Goal: Information Seeking & Learning: Find specific page/section

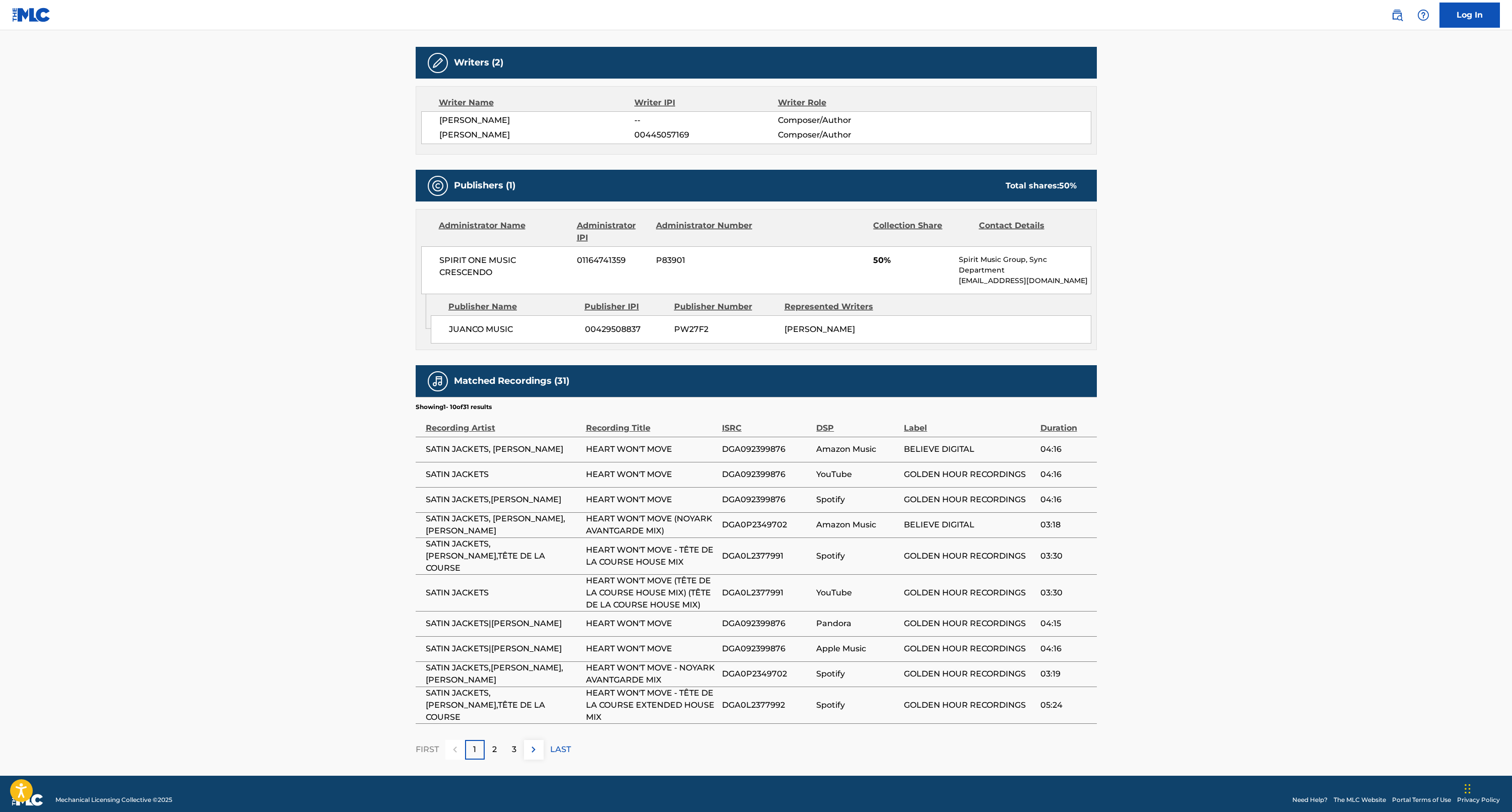
scroll to position [307, 0]
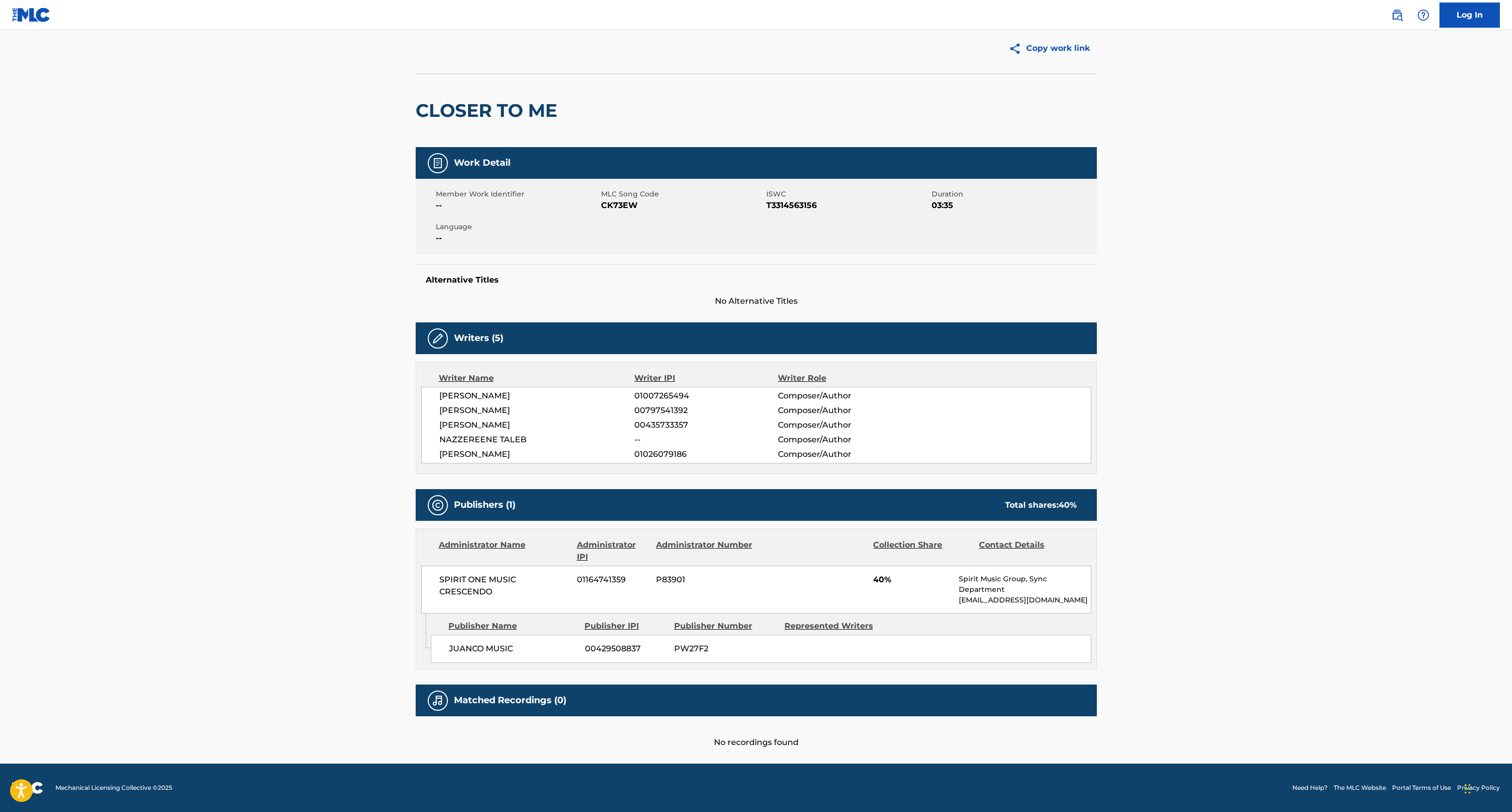
scroll to position [31, 0]
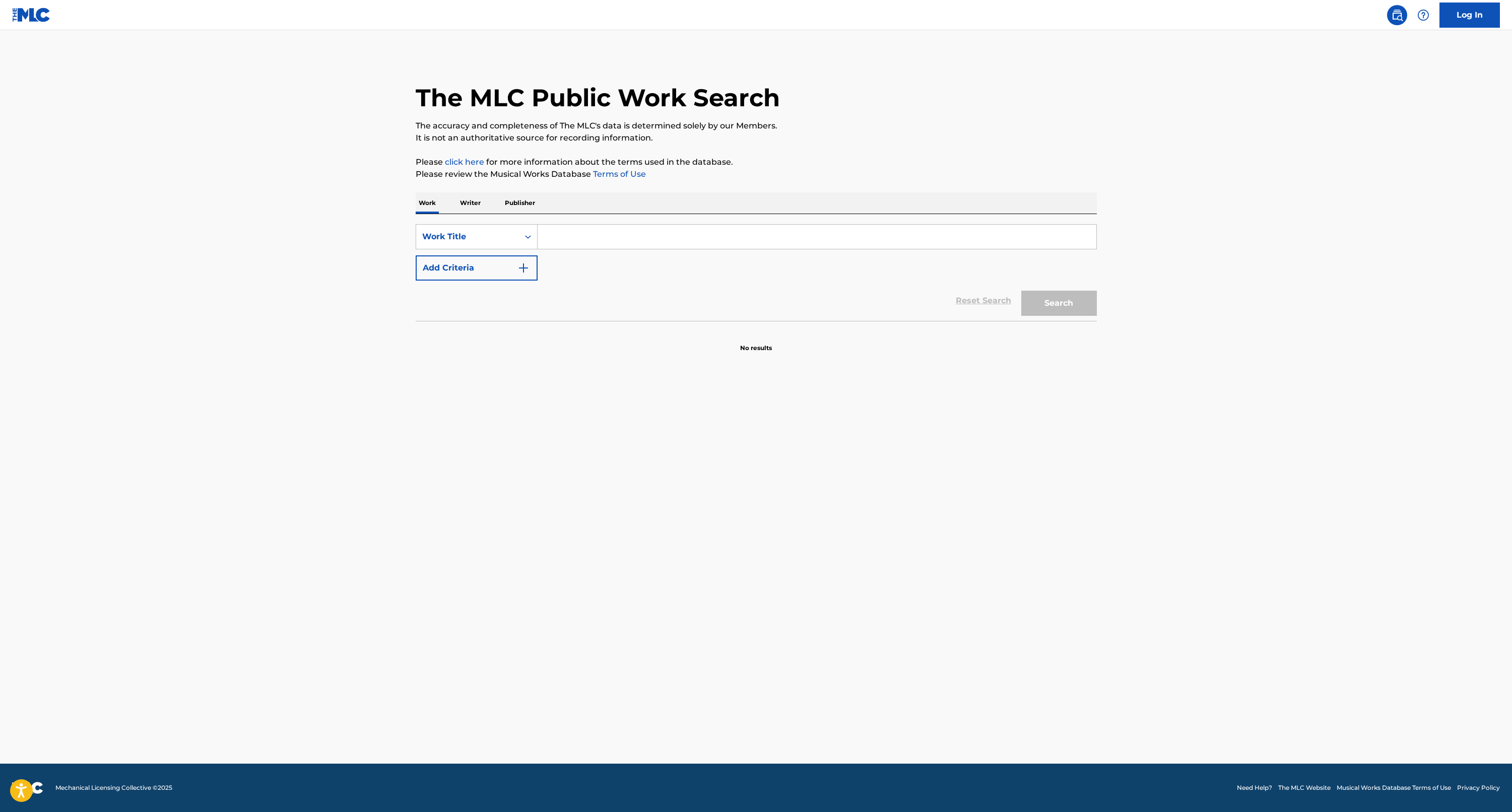
click at [569, 233] on input "Search Form" at bounding box center [817, 236] width 559 height 24
type input "closer to me"
click at [500, 265] on button "Add Criteria" at bounding box center [476, 268] width 122 height 25
click at [577, 273] on input "Search Form" at bounding box center [807, 267] width 540 height 24
type input "bernhardt"
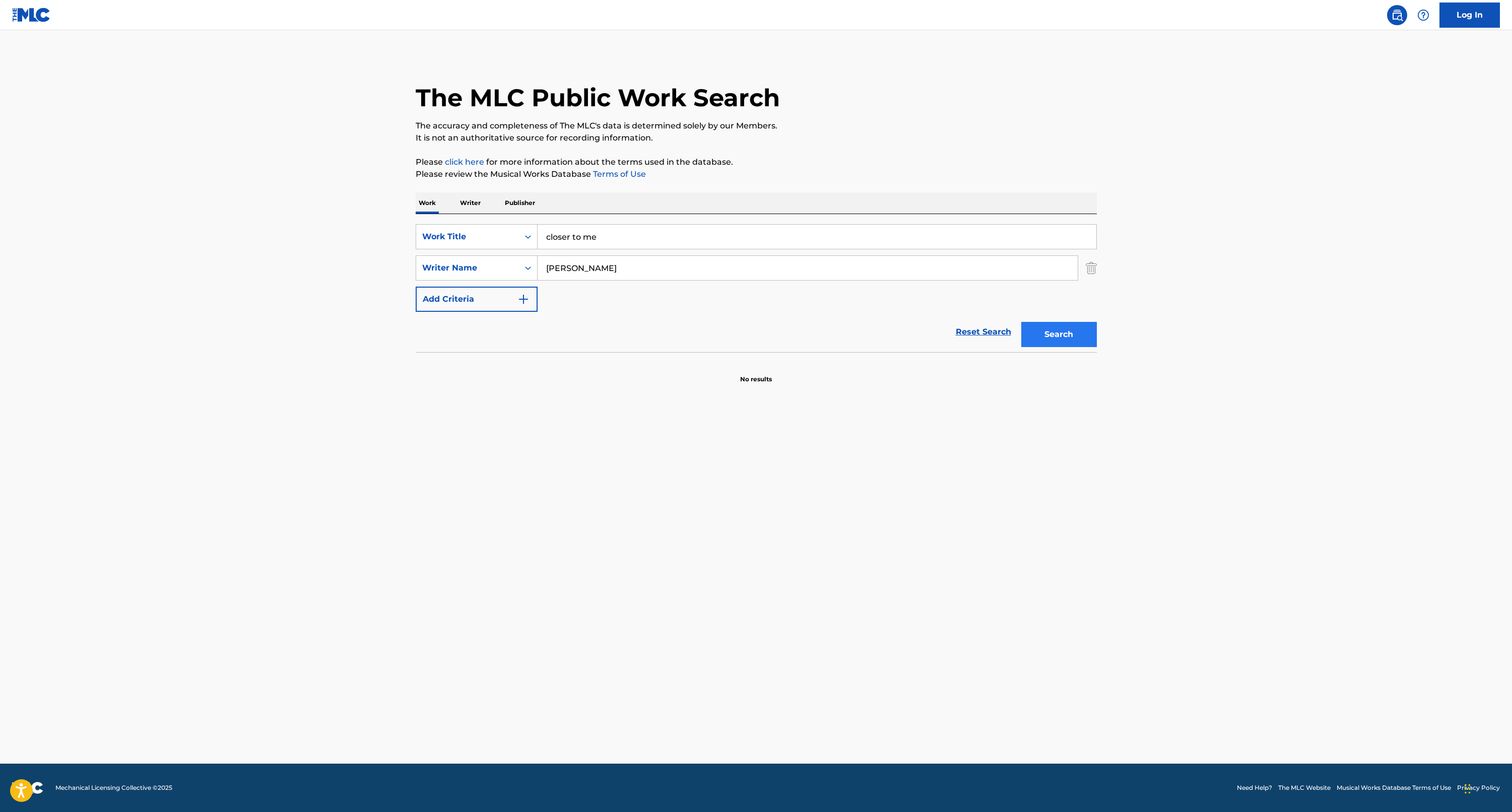
click at [1050, 338] on button "Search" at bounding box center [1059, 335] width 75 height 25
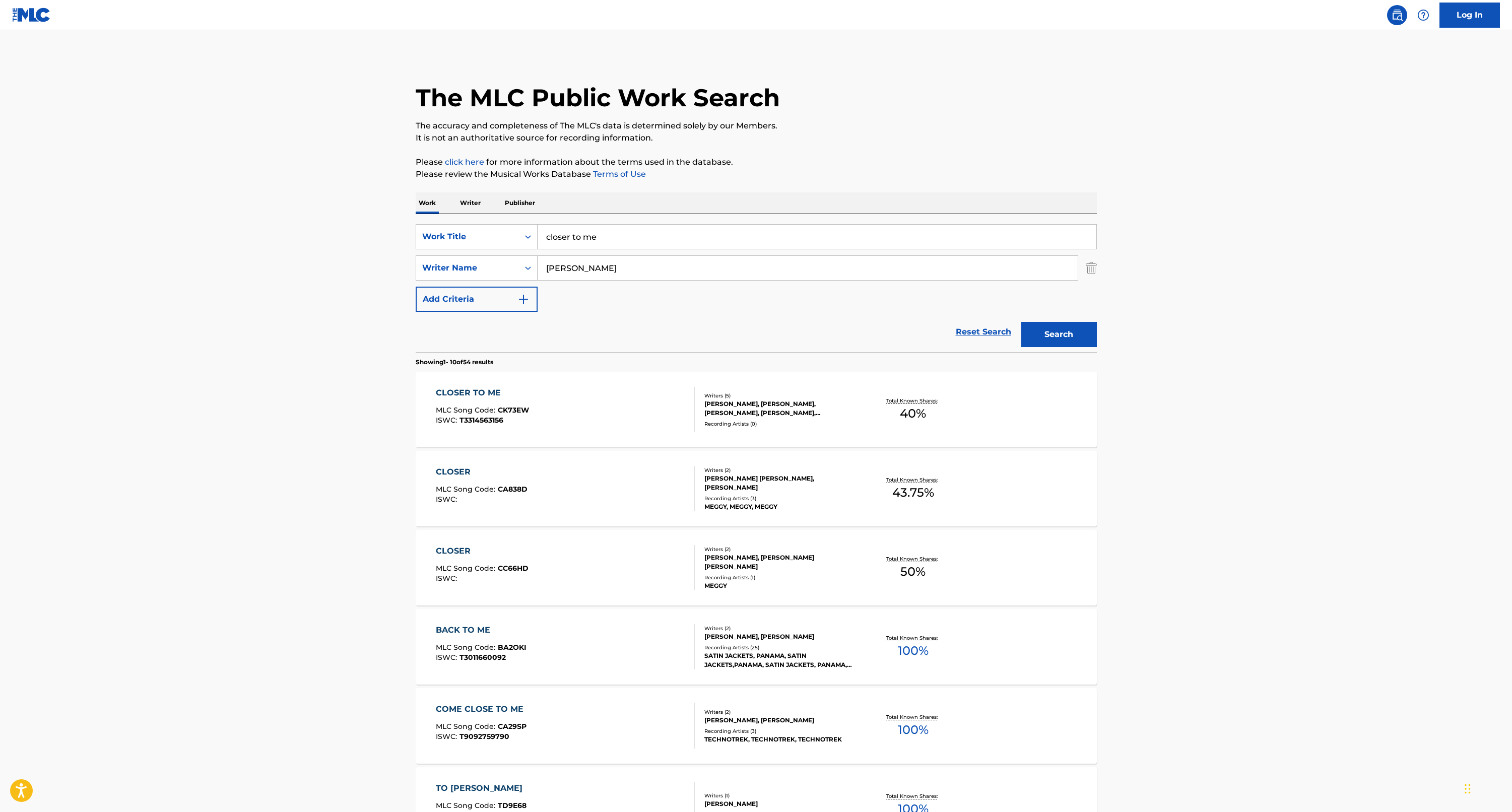
click at [480, 392] on div "CLOSER TO ME" at bounding box center [483, 393] width 93 height 12
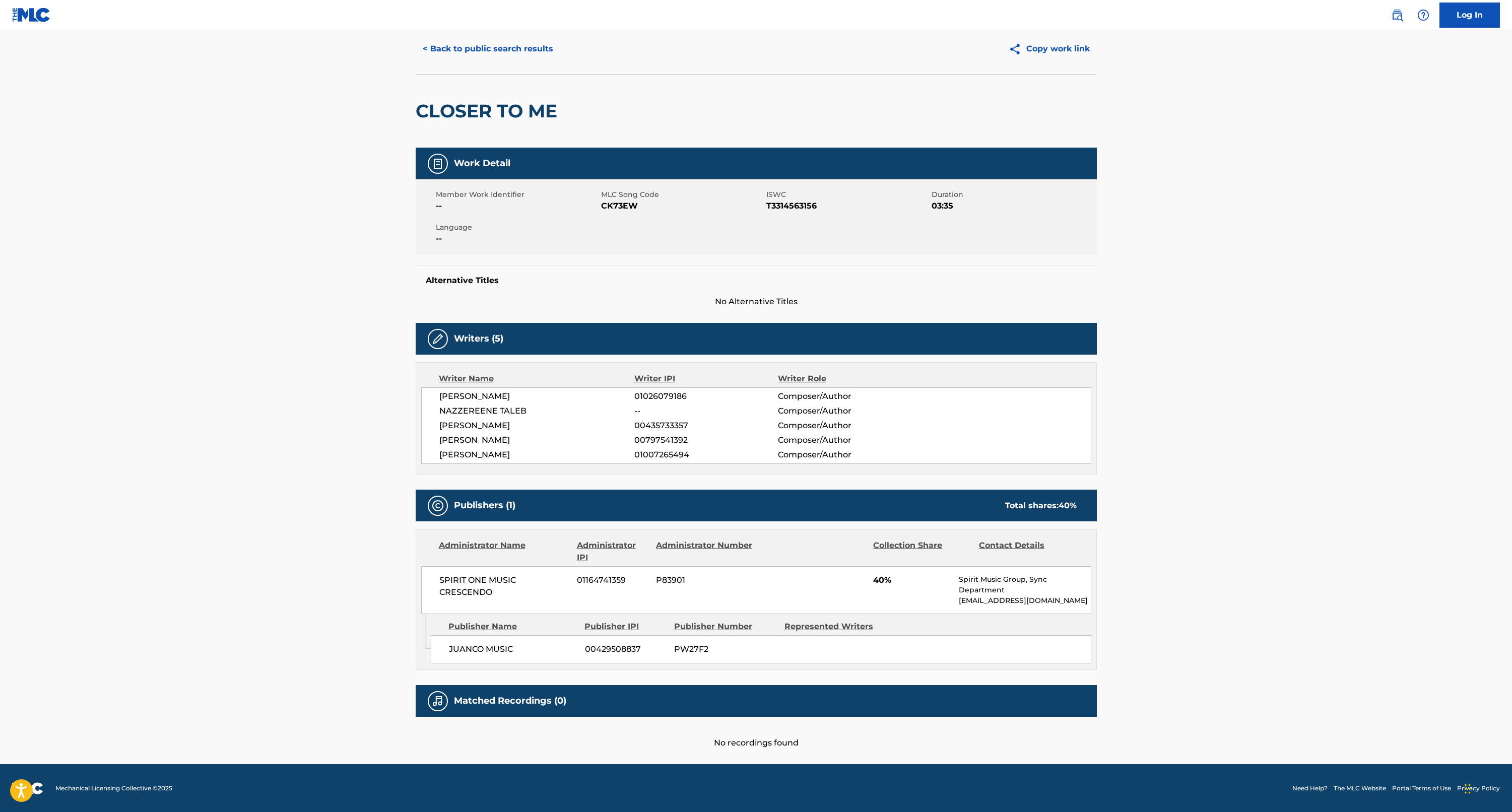
scroll to position [31, 0]
click at [343, 109] on main "< Back to public search results Copy work link CLOSER TO ME Work Detail Member …" at bounding box center [756, 382] width 1512 height 765
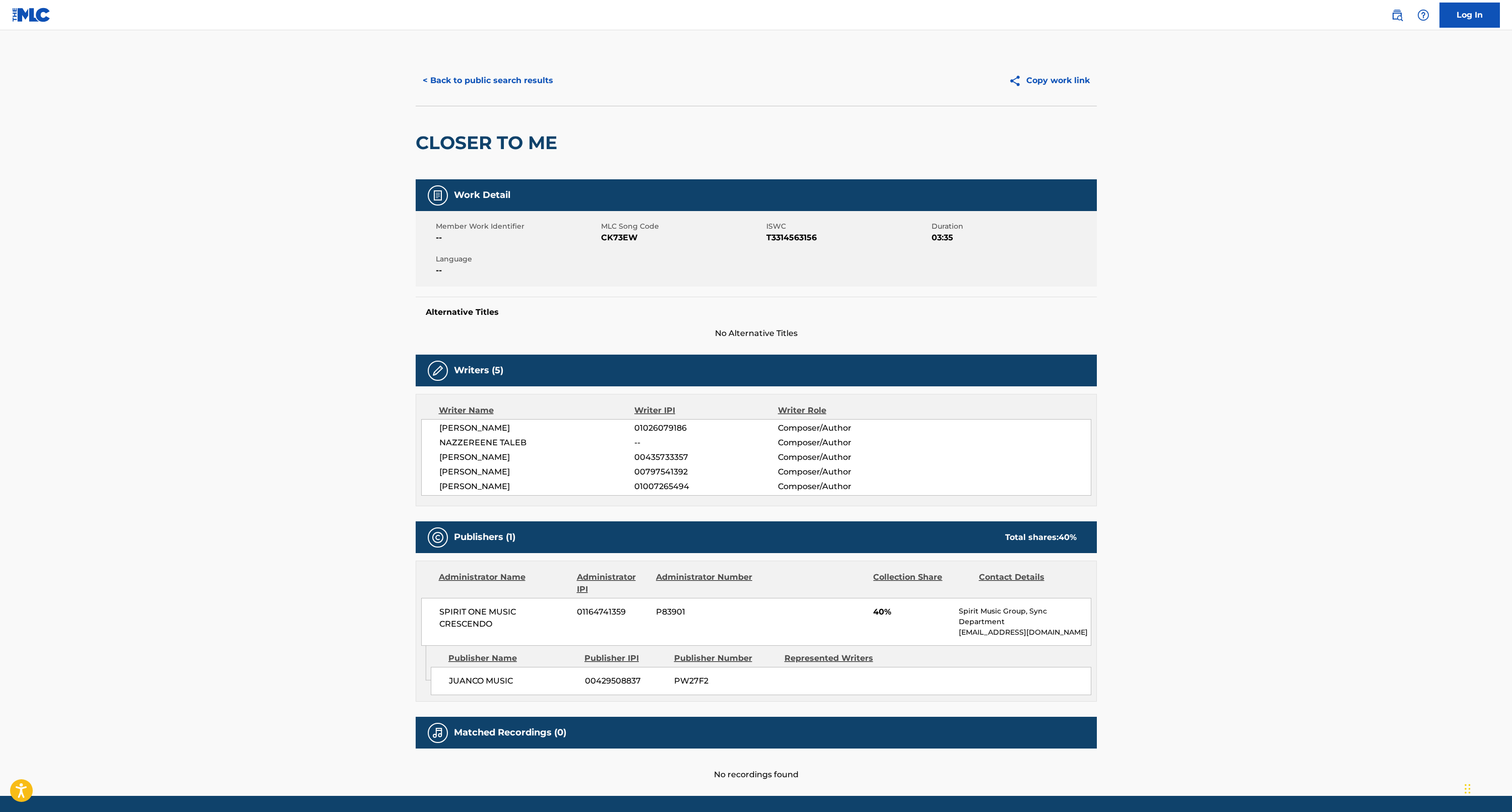
scroll to position [0, 0]
